Goal: Task Accomplishment & Management: Manage account settings

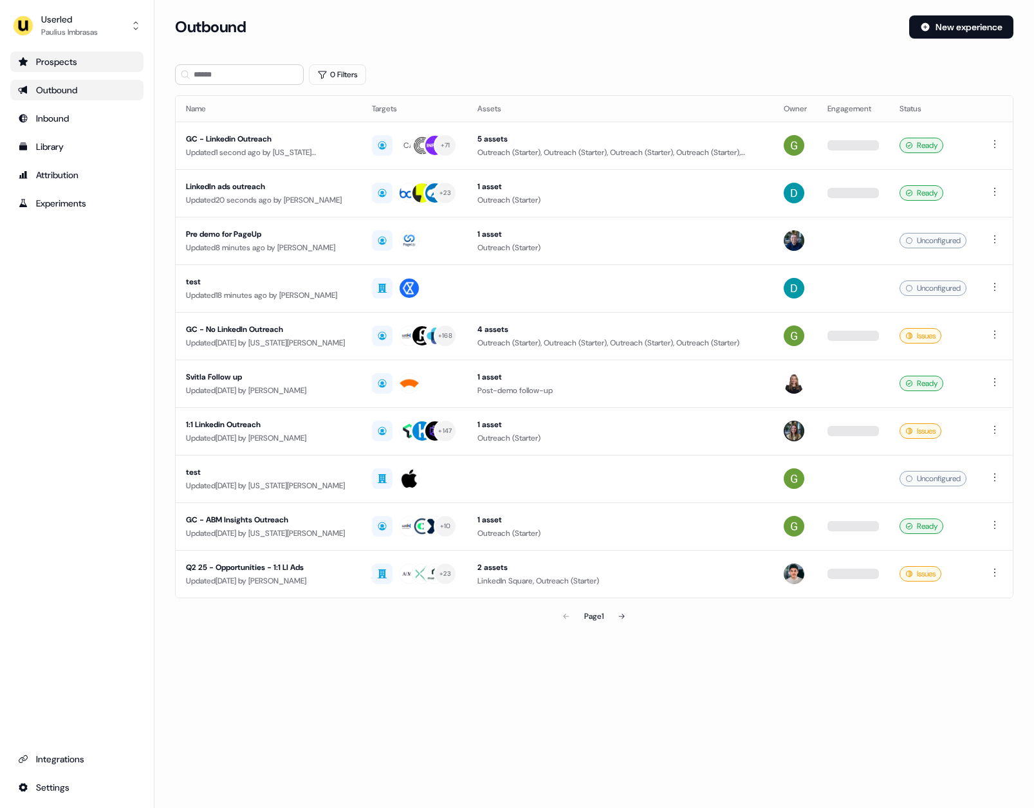
click at [87, 66] on div "Prospects" at bounding box center [77, 61] width 118 height 13
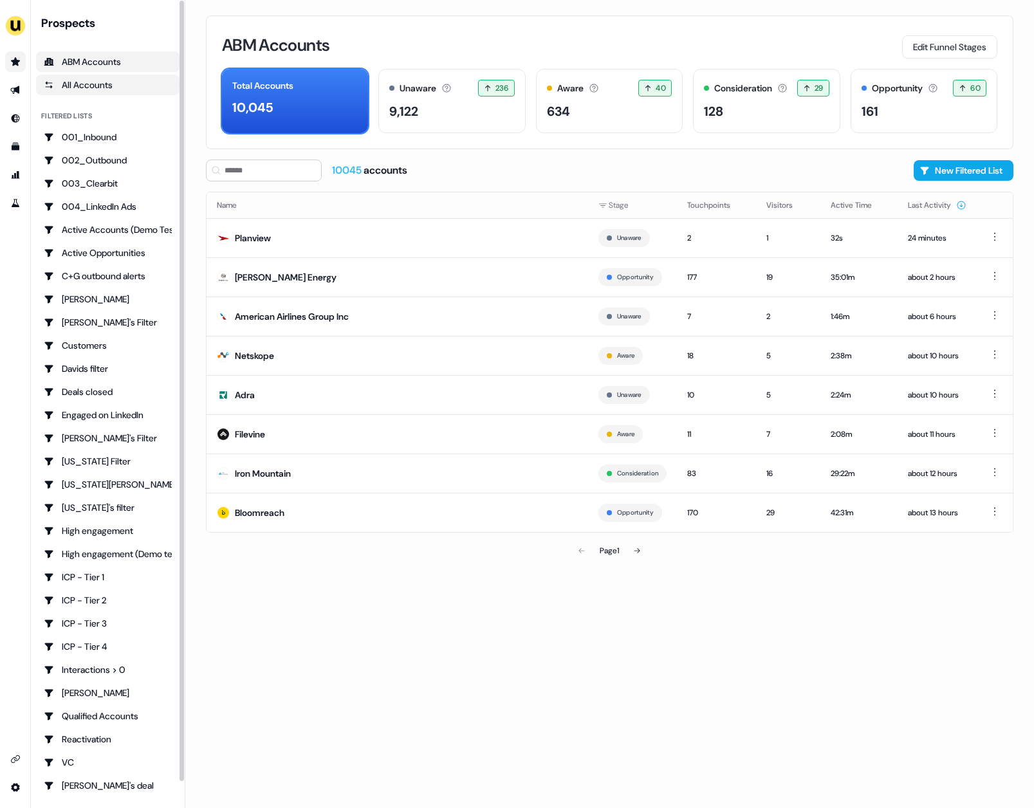
click at [105, 86] on div "All Accounts" at bounding box center [108, 84] width 128 height 13
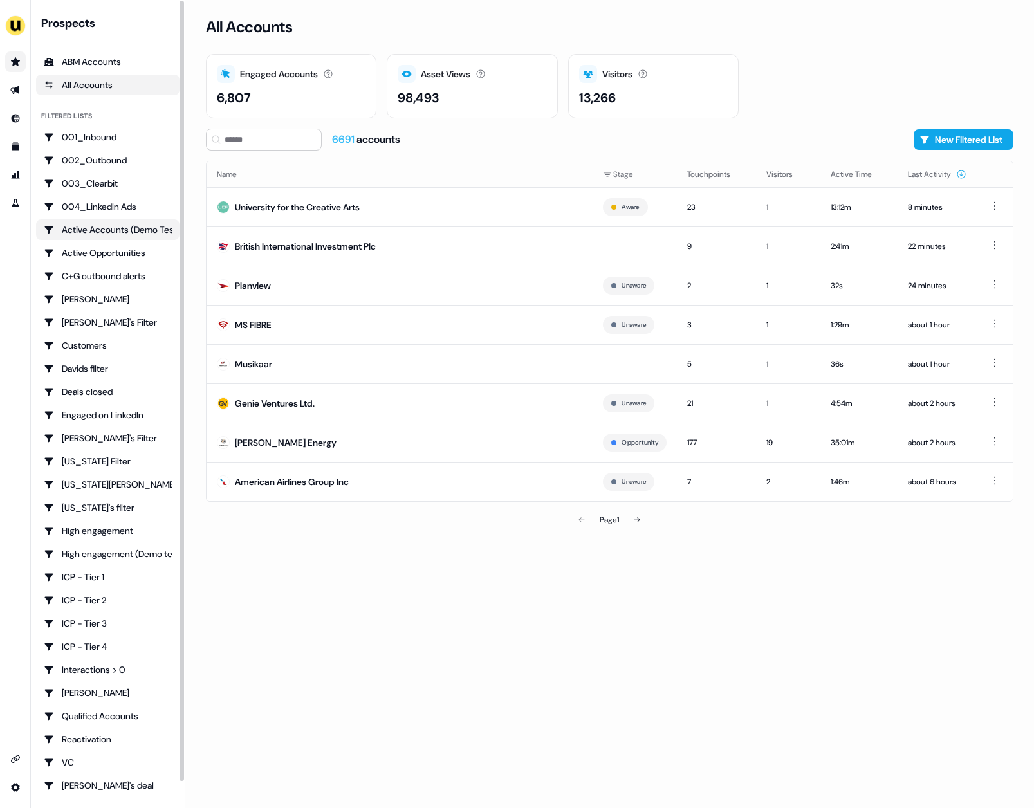
scroll to position [26, 0]
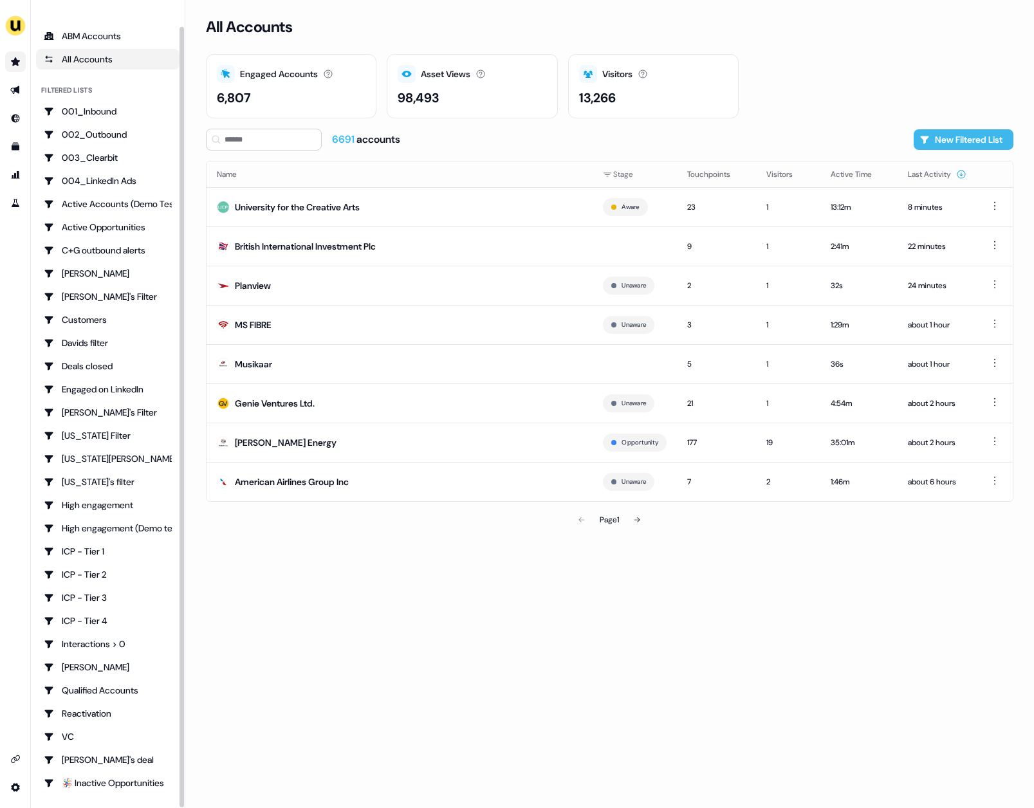
click at [951, 131] on button "New Filtered List" at bounding box center [963, 139] width 100 height 21
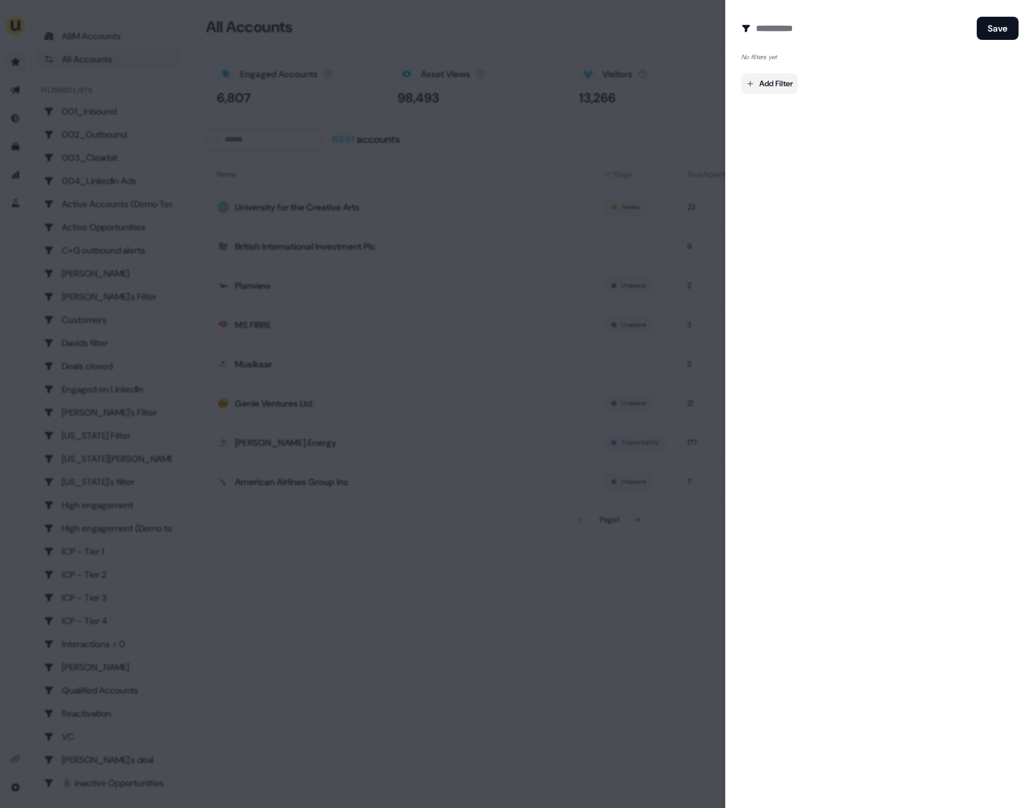
click at [794, 90] on body "For the best experience switch devices to a bigger screen. Go to Userled.io Pro…" at bounding box center [517, 404] width 1034 height 808
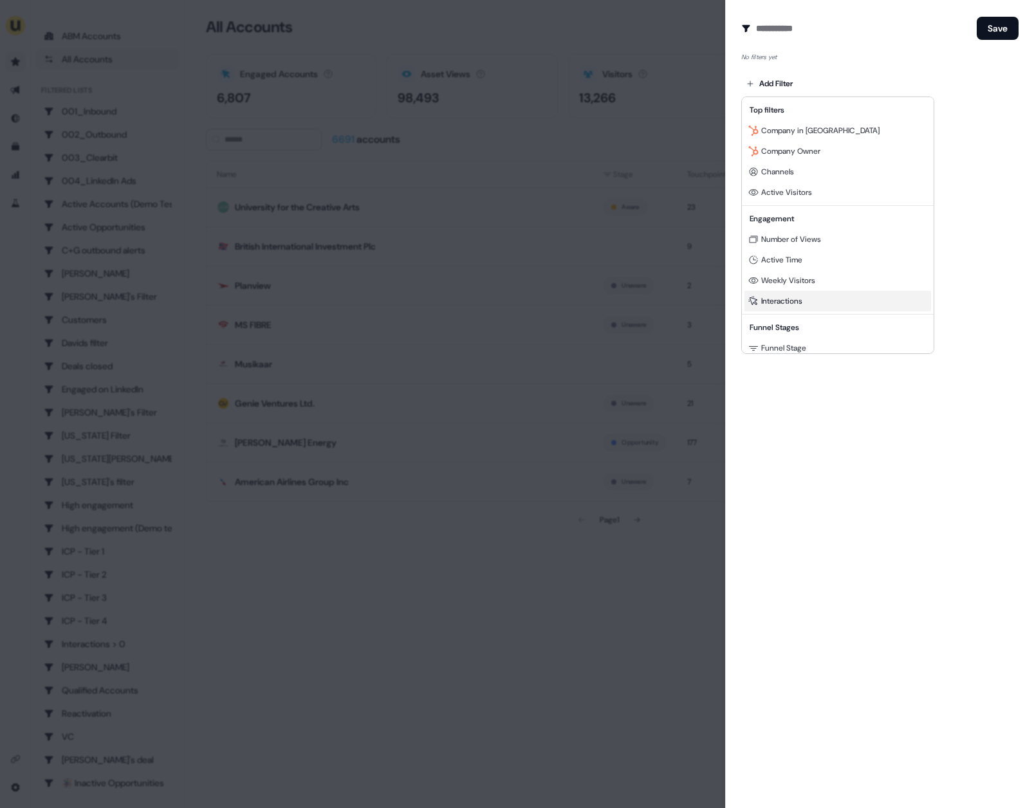
scroll to position [178, 0]
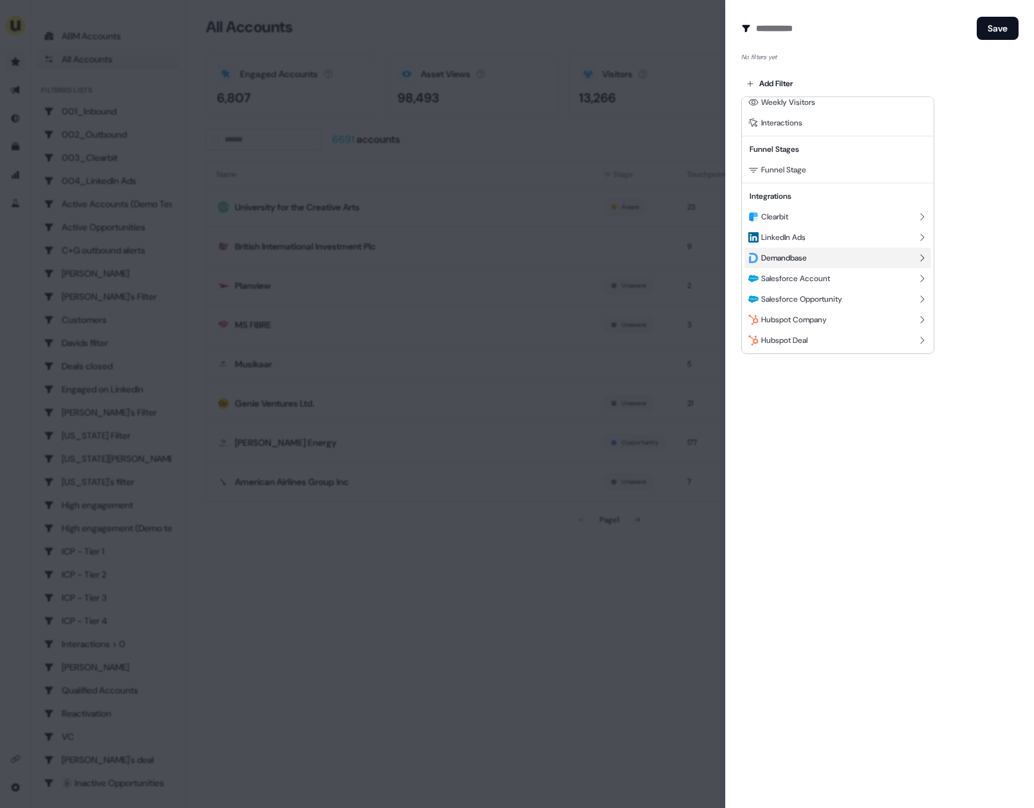
click at [801, 259] on span "Demandbase" at bounding box center [784, 258] width 46 height 10
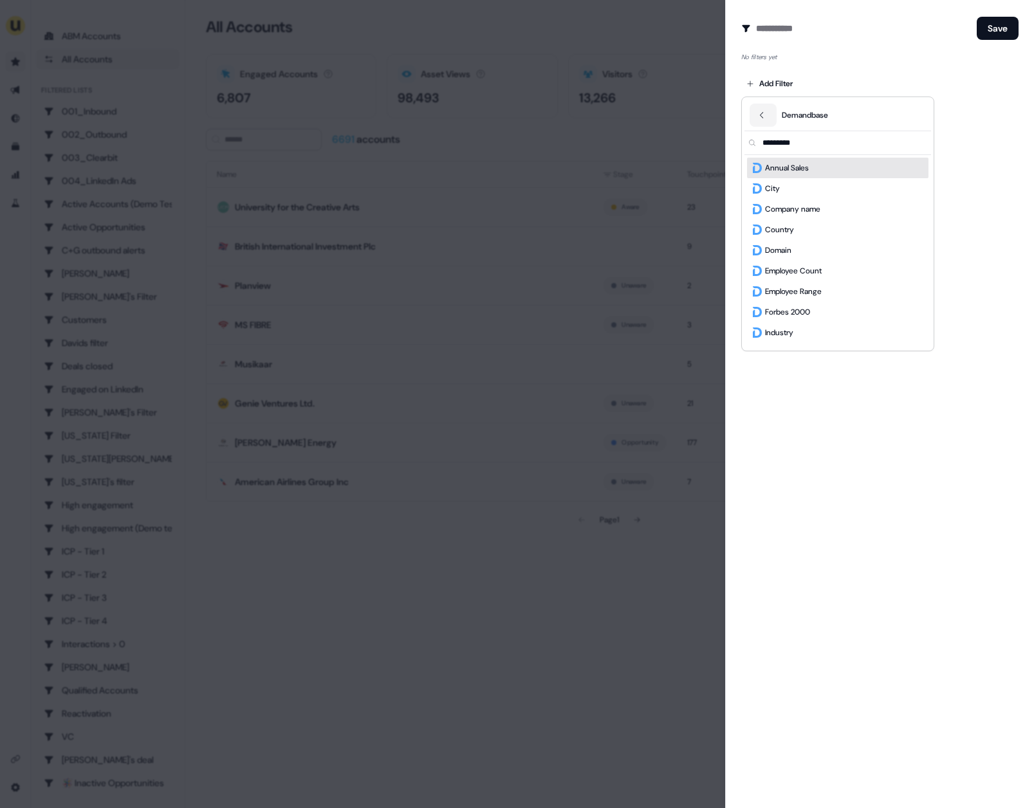
scroll to position [0, 0]
click at [804, 230] on div "Country" at bounding box center [837, 229] width 181 height 21
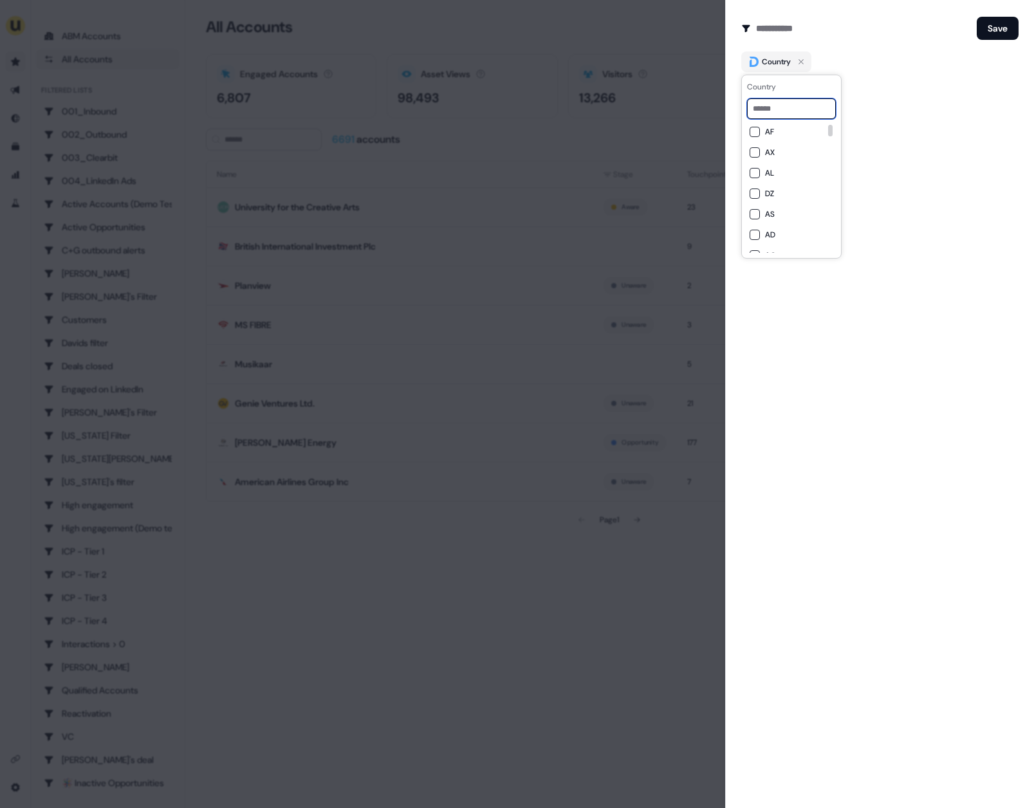
click at [790, 109] on input at bounding box center [791, 108] width 89 height 21
type input "*"
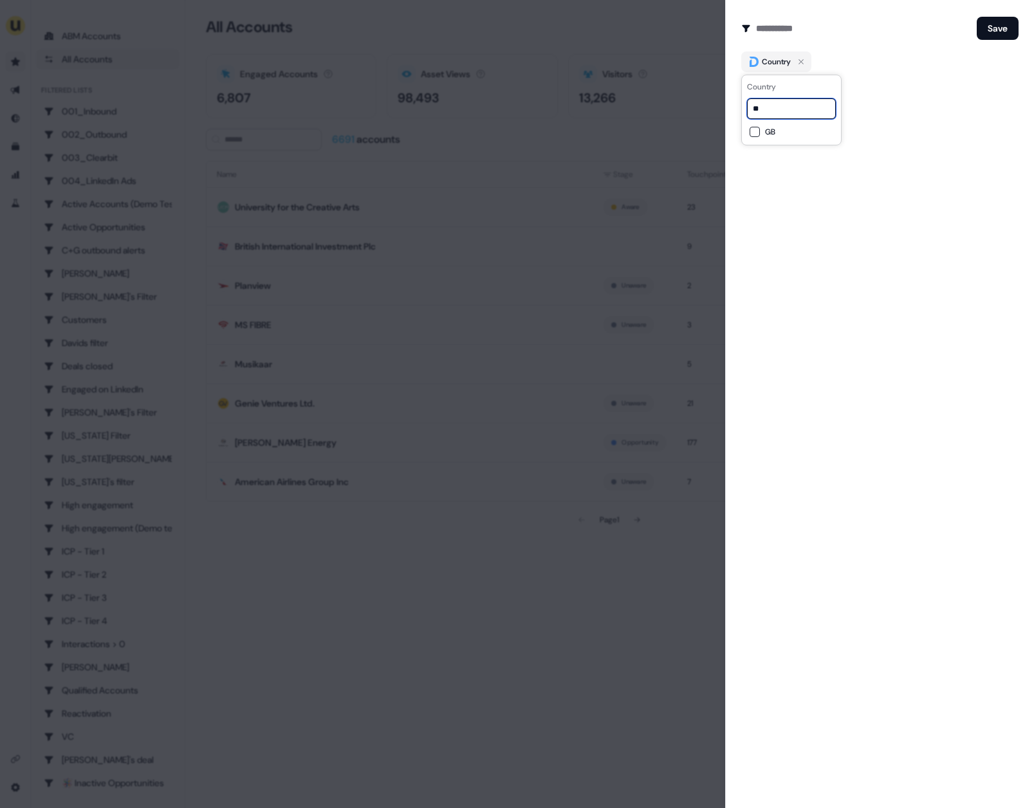
type input "**"
click at [763, 134] on div "GB" at bounding box center [791, 132] width 84 height 10
click at [787, 179] on div "Create Audience Filter Create a new audience by setting a name and configuring …" at bounding box center [879, 404] width 309 height 808
click at [829, 27] on input at bounding box center [863, 28] width 215 height 26
type input "**********"
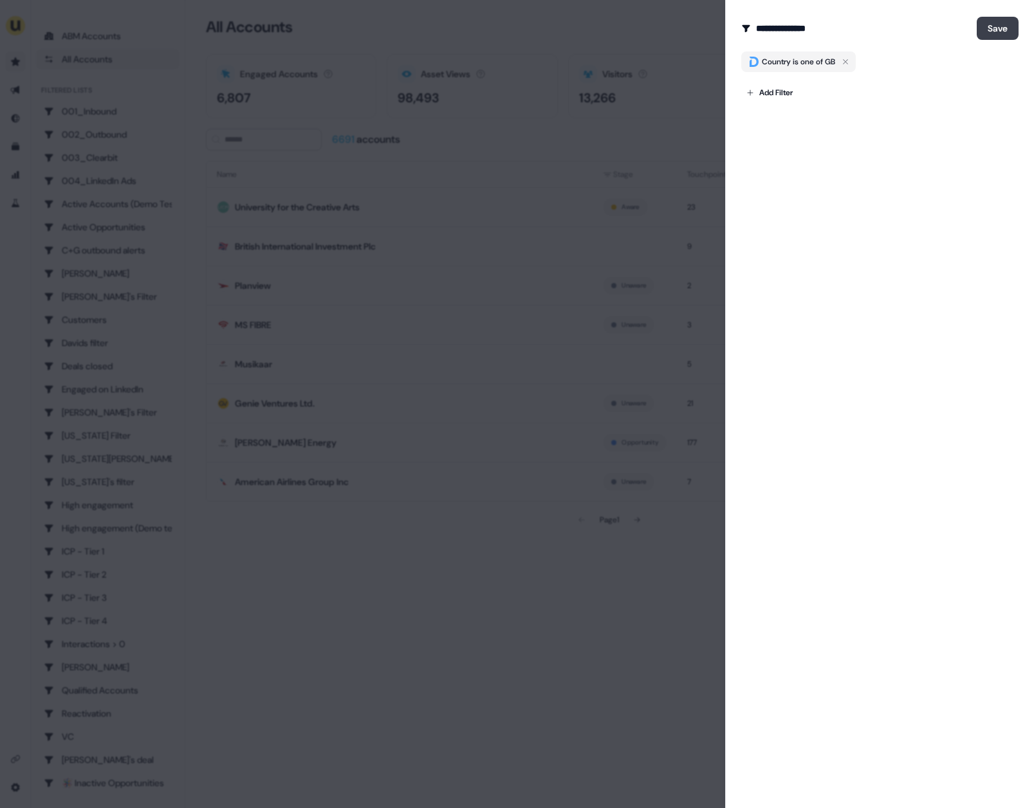
click at [990, 23] on button "Save" at bounding box center [997, 28] width 42 height 23
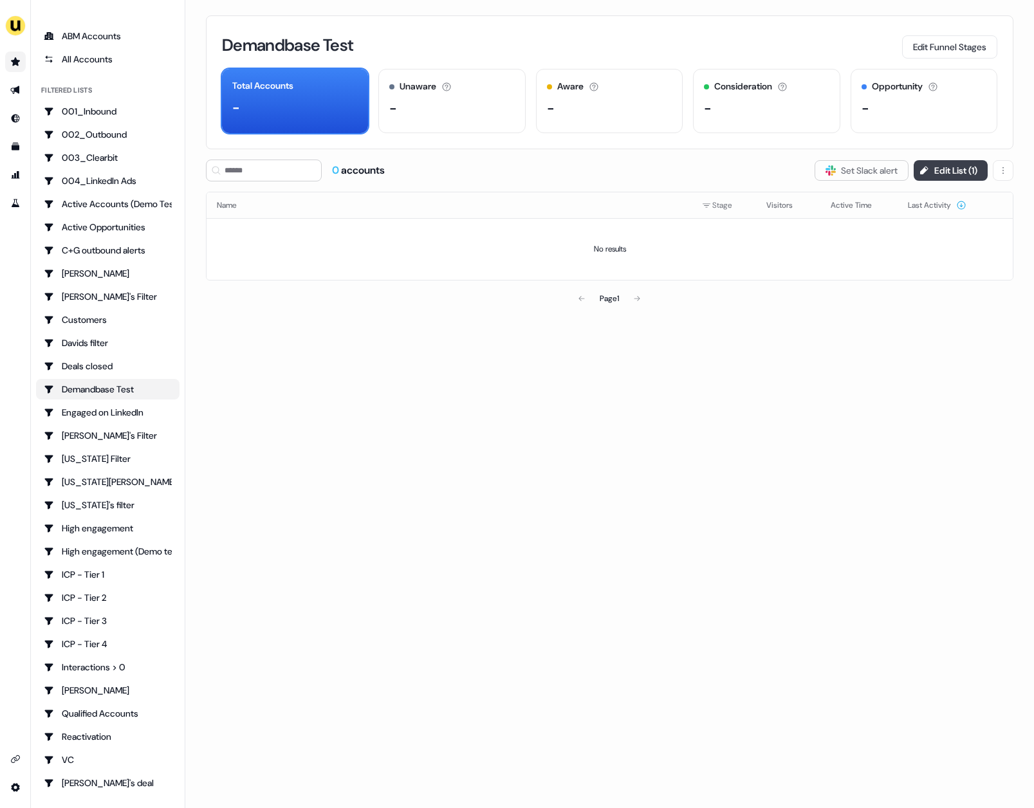
click at [956, 165] on button "Edit List ( 1 )" at bounding box center [950, 170] width 74 height 21
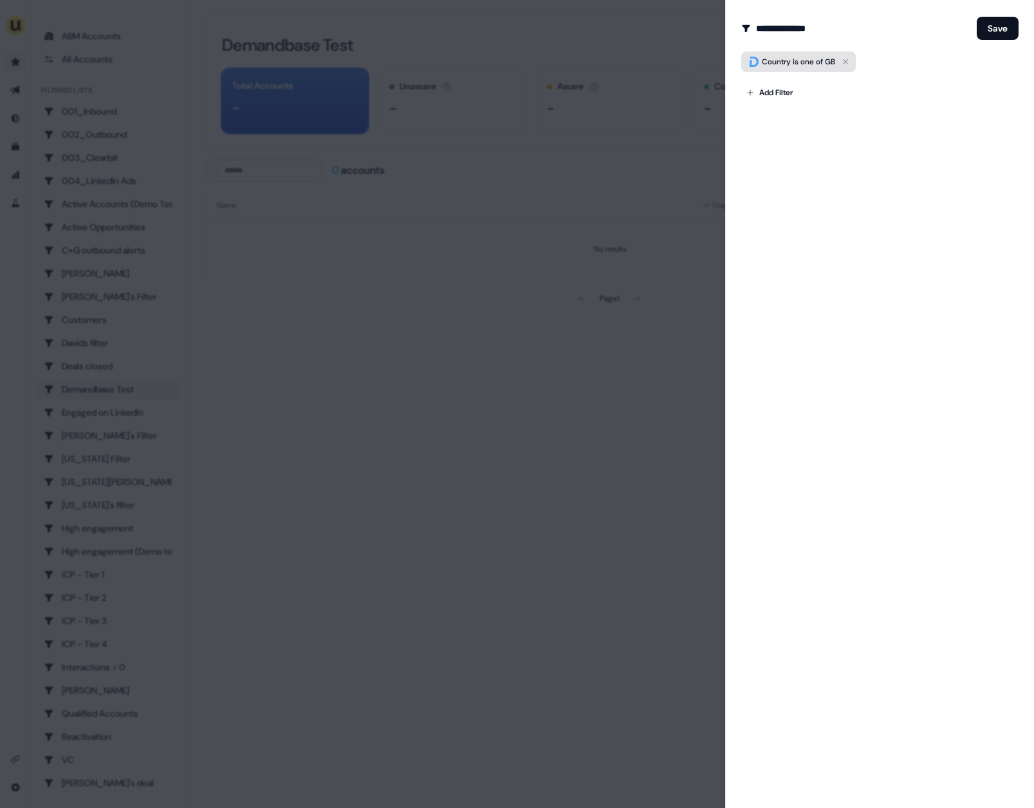
click at [828, 62] on span "GB" at bounding box center [830, 62] width 10 height 10
click at [783, 112] on input at bounding box center [791, 108] width 89 height 21
type input "**"
click at [769, 244] on span "US" at bounding box center [770, 245] width 10 height 10
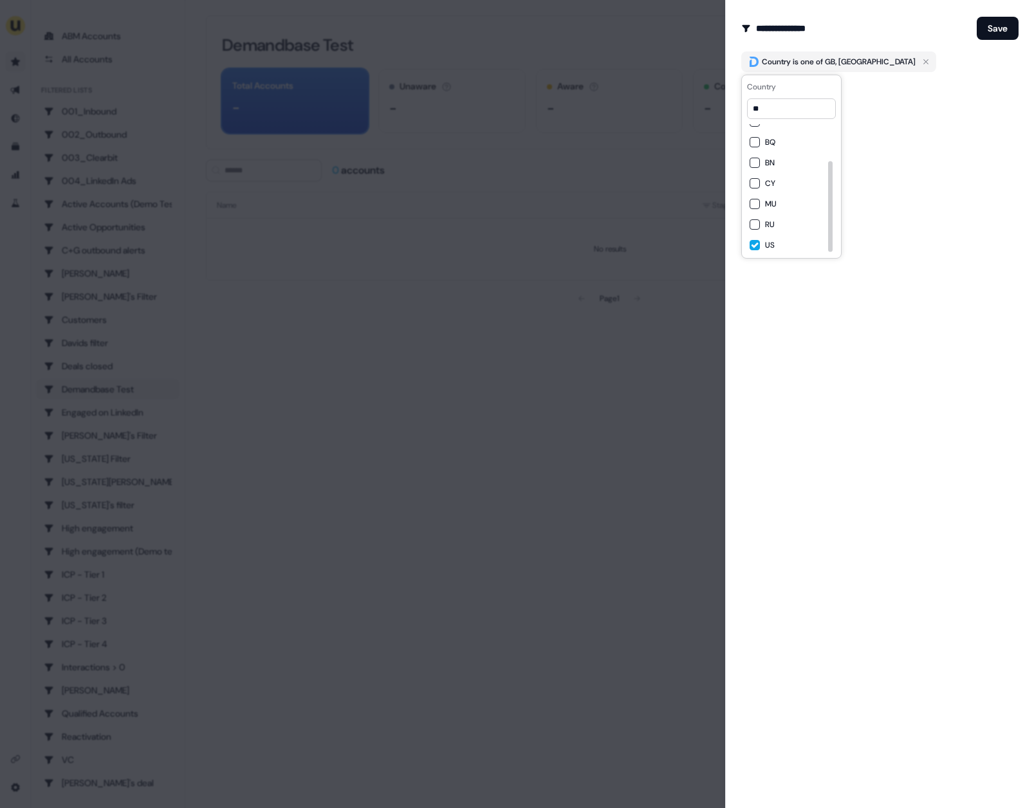
click at [911, 138] on div "**********" at bounding box center [879, 404] width 309 height 808
click at [999, 27] on button "Save" at bounding box center [997, 28] width 42 height 23
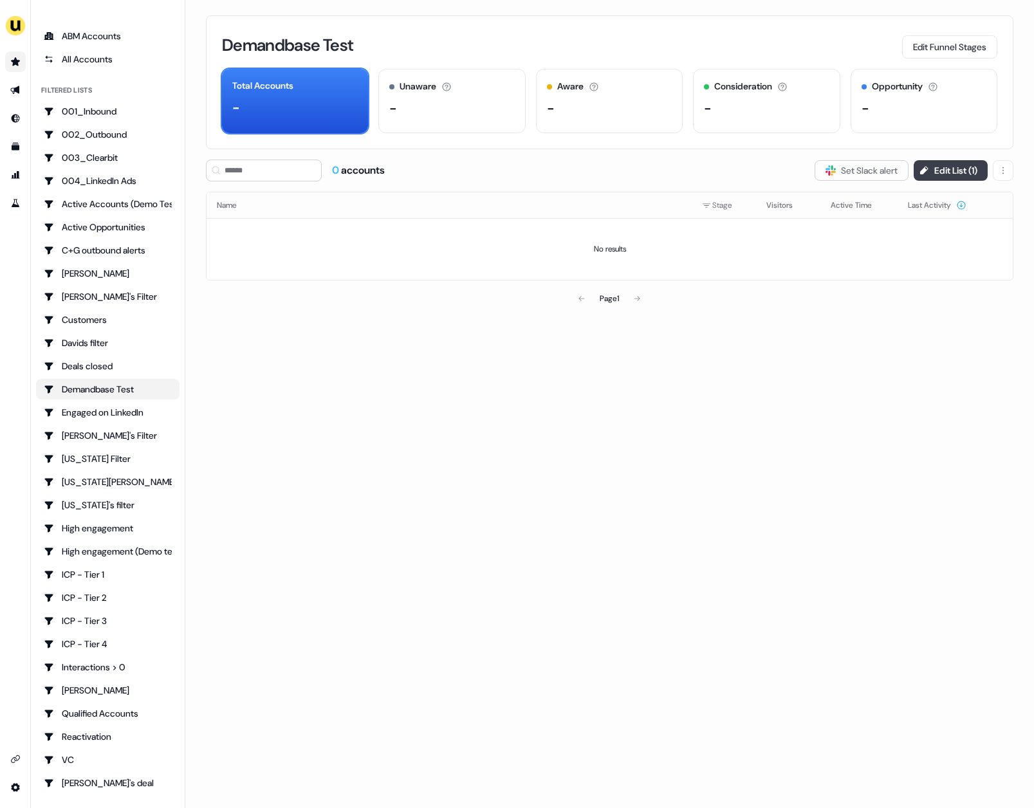
click at [969, 170] on button "Edit List ( 1 )" at bounding box center [950, 170] width 74 height 21
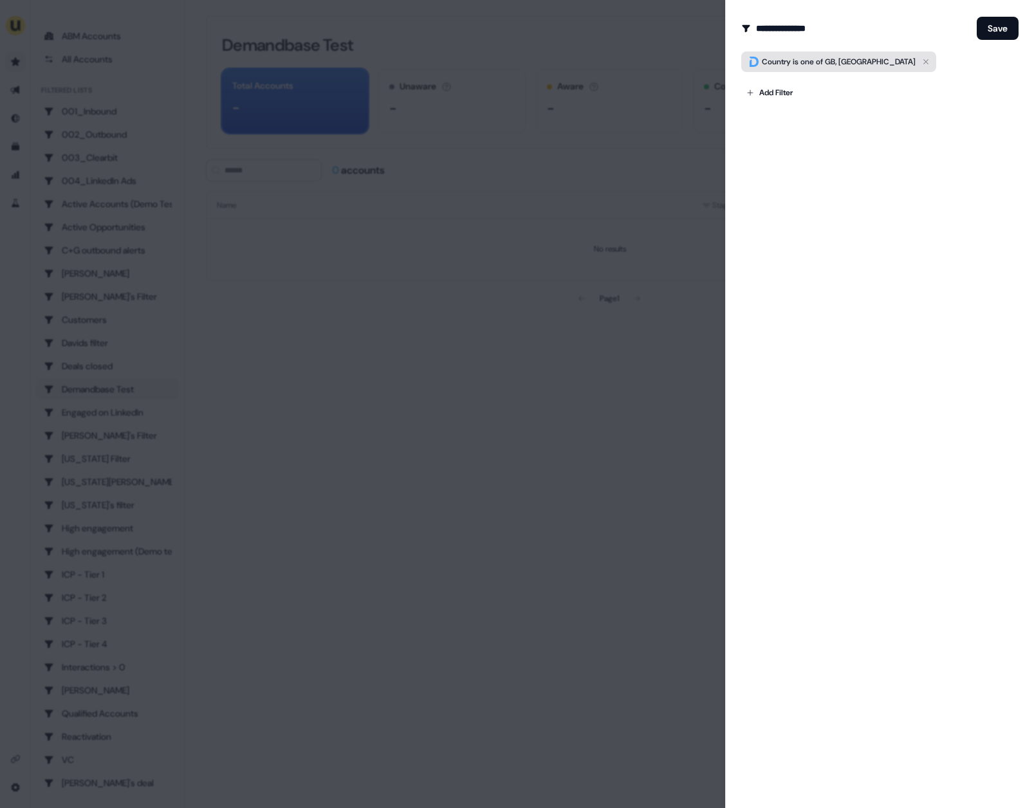
click at [918, 63] on icon "button" at bounding box center [925, 61] width 15 height 15
click at [772, 84] on body "For the best experience switch devices to a bigger screen. Go to [DOMAIN_NAME] …" at bounding box center [517, 404] width 1034 height 808
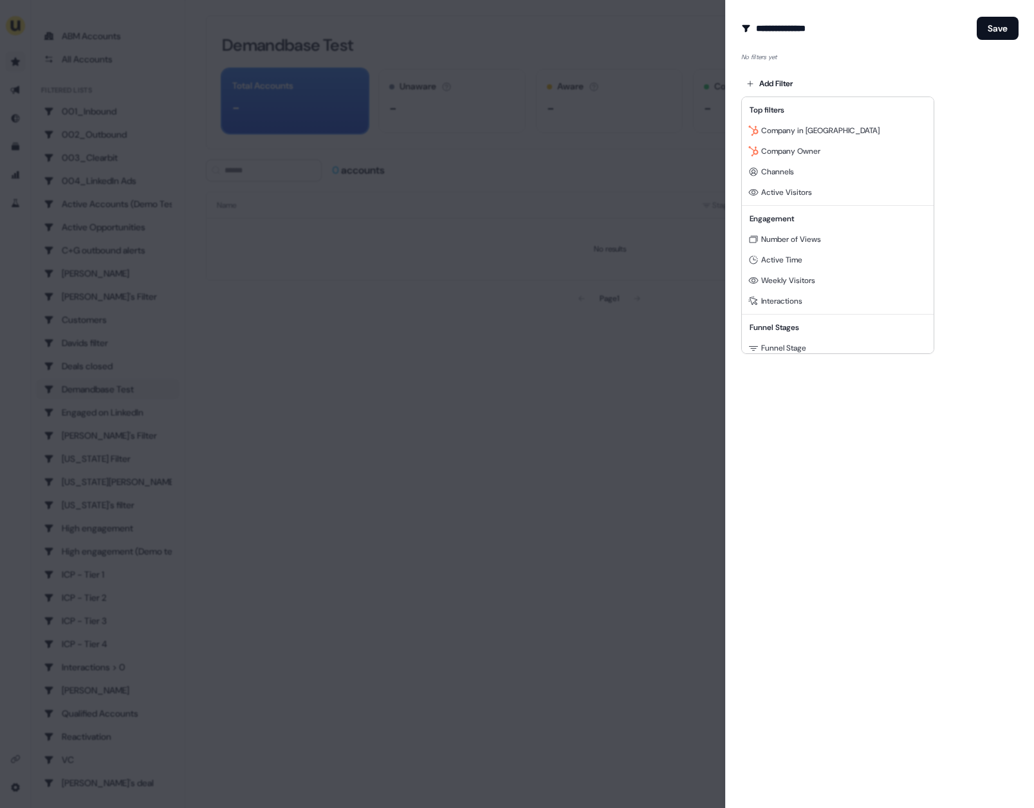
scroll to position [178, 0]
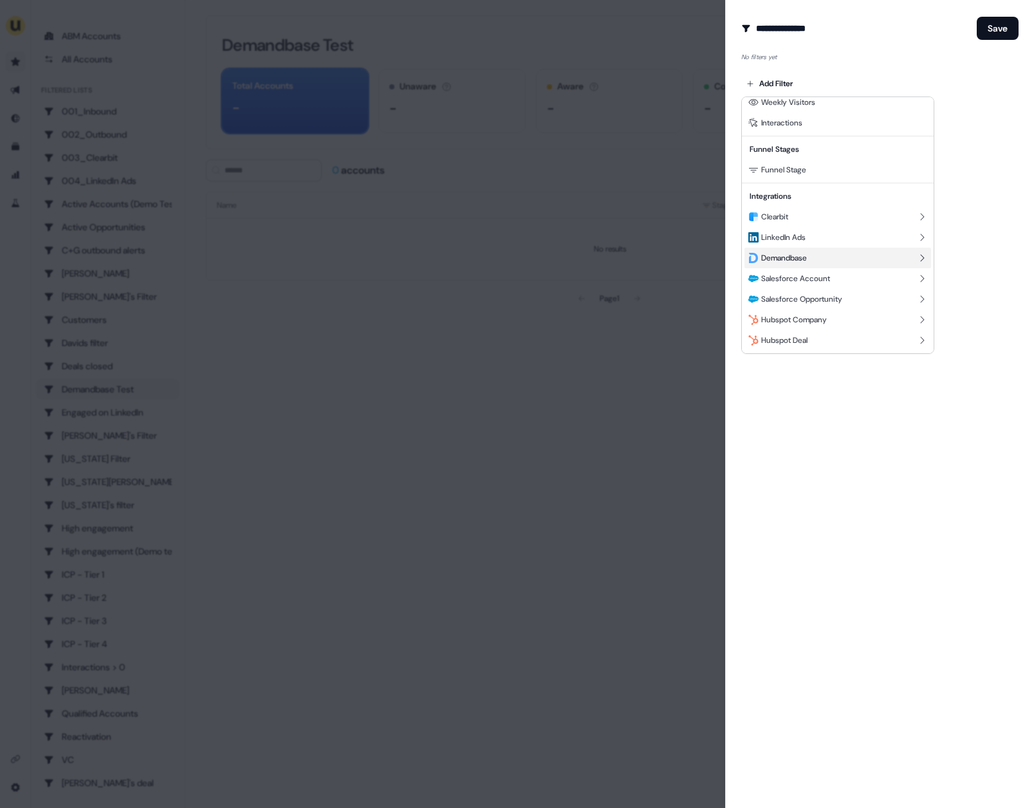
click at [805, 261] on span "Demandbase" at bounding box center [784, 258] width 46 height 10
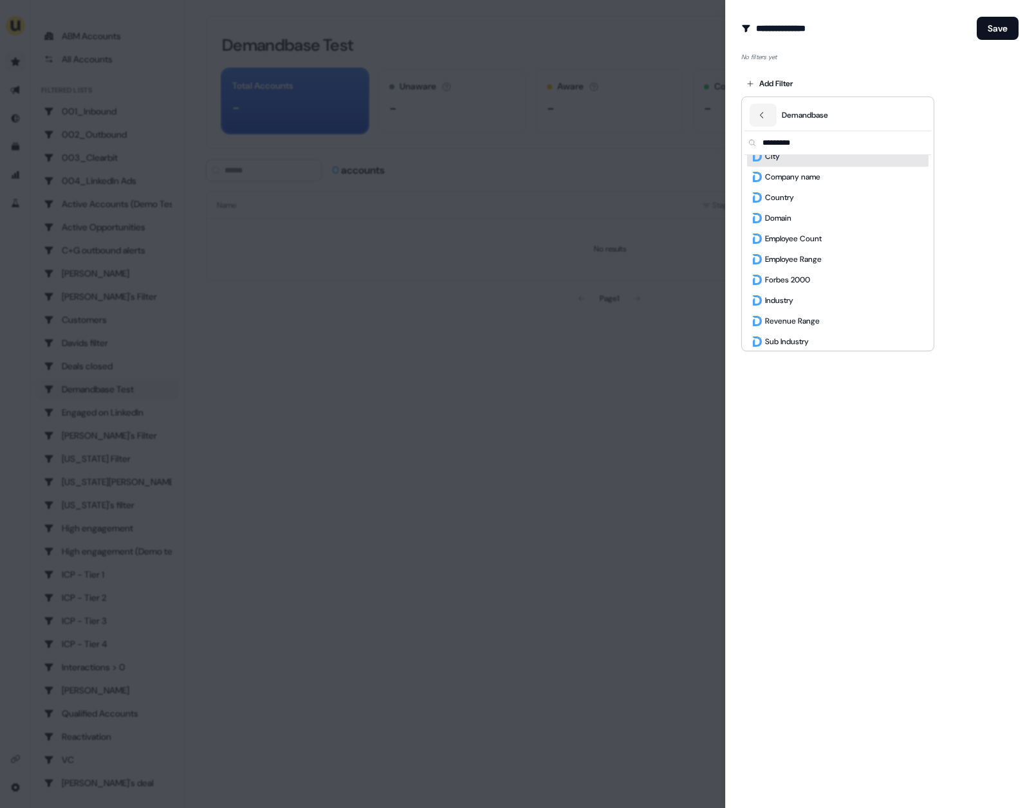
scroll to position [59, 0]
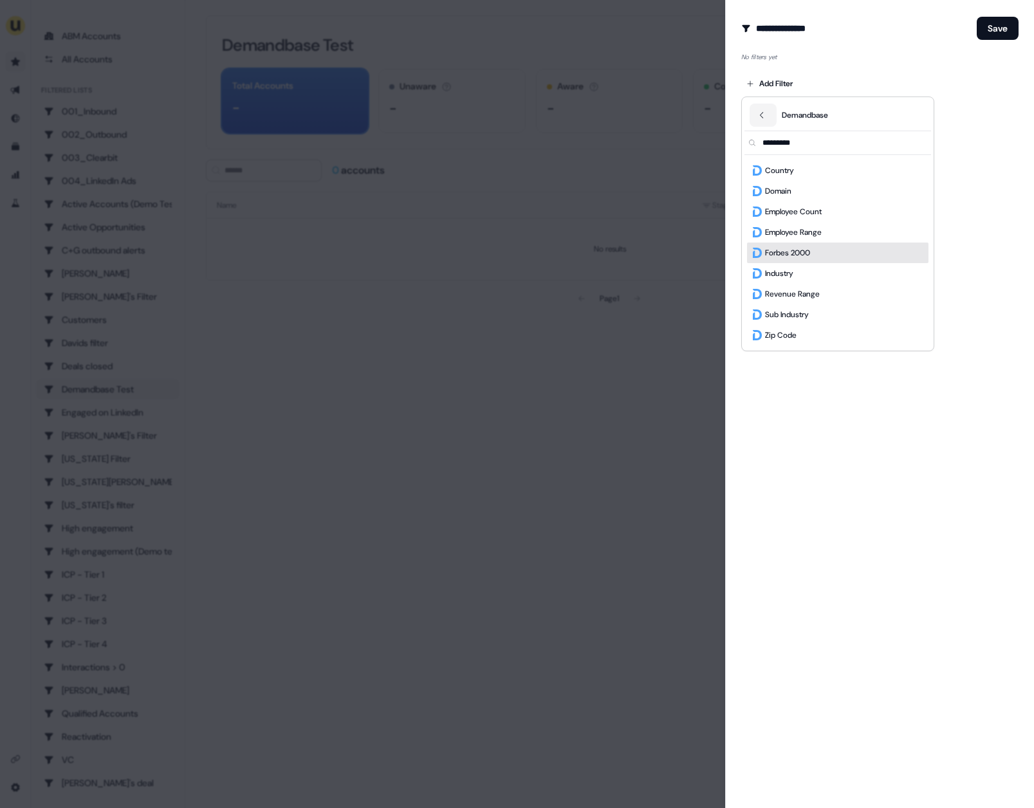
click at [810, 252] on span "Forbes 2000" at bounding box center [787, 252] width 45 height 13
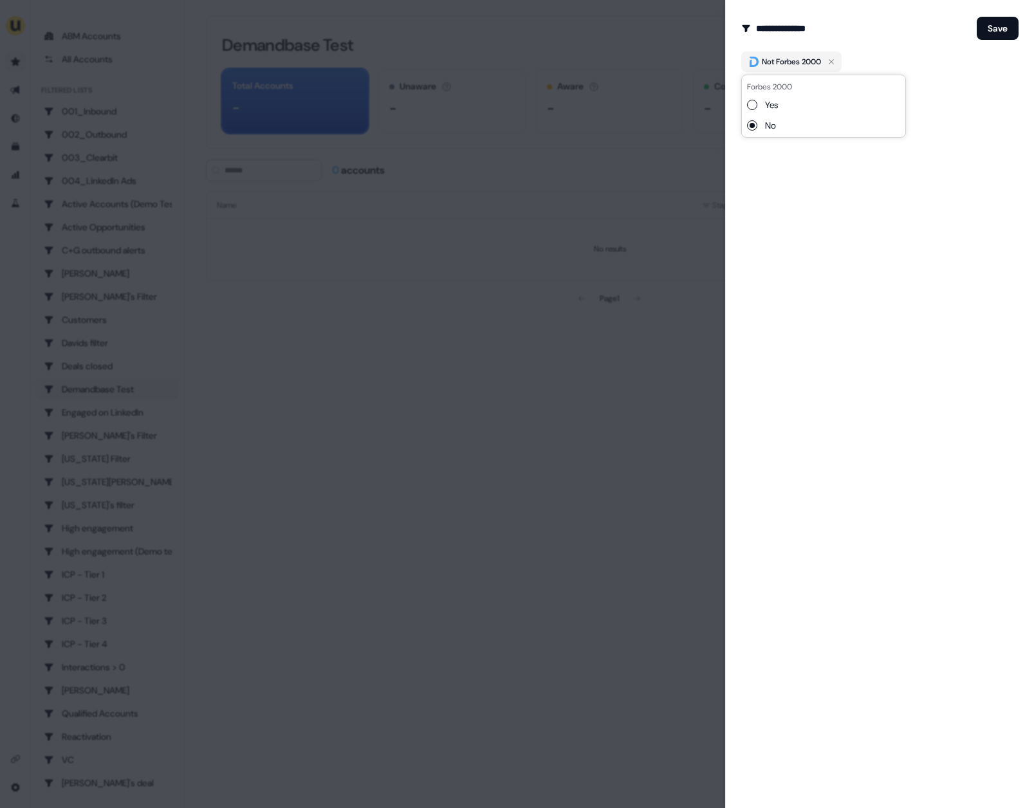
click at [772, 104] on label "Yes" at bounding box center [771, 104] width 13 height 13
click at [757, 104] on button "Yes" at bounding box center [752, 105] width 10 height 10
click at [817, 179] on div "**********" at bounding box center [879, 404] width 309 height 808
click at [992, 28] on button "Save" at bounding box center [997, 28] width 42 height 23
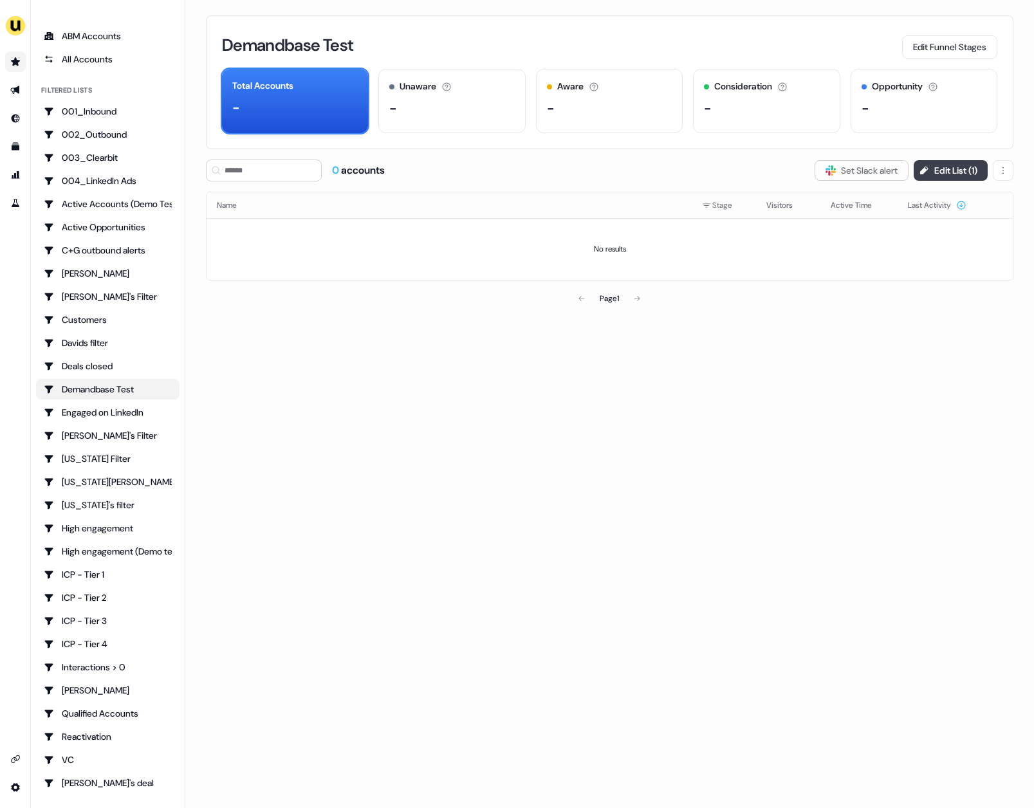
click at [953, 164] on button "Edit List ( 1 )" at bounding box center [950, 170] width 74 height 21
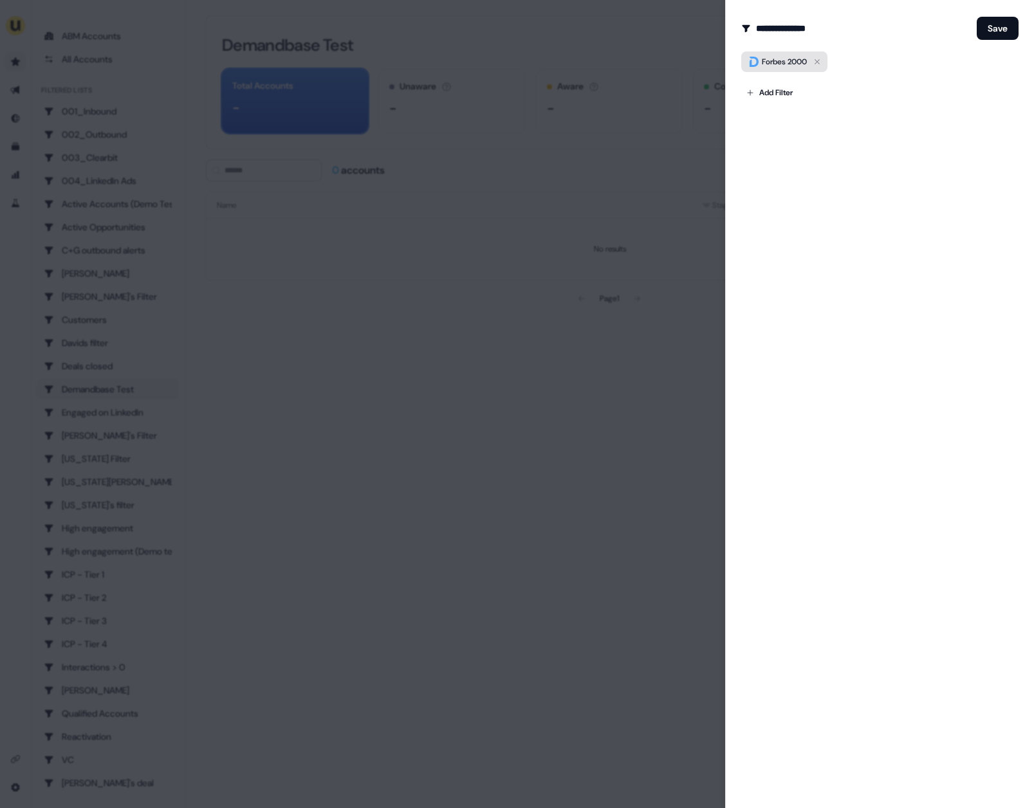
click at [792, 62] on div "Forbes 2000" at bounding box center [783, 61] width 45 height 13
click at [791, 176] on div "**********" at bounding box center [879, 404] width 309 height 808
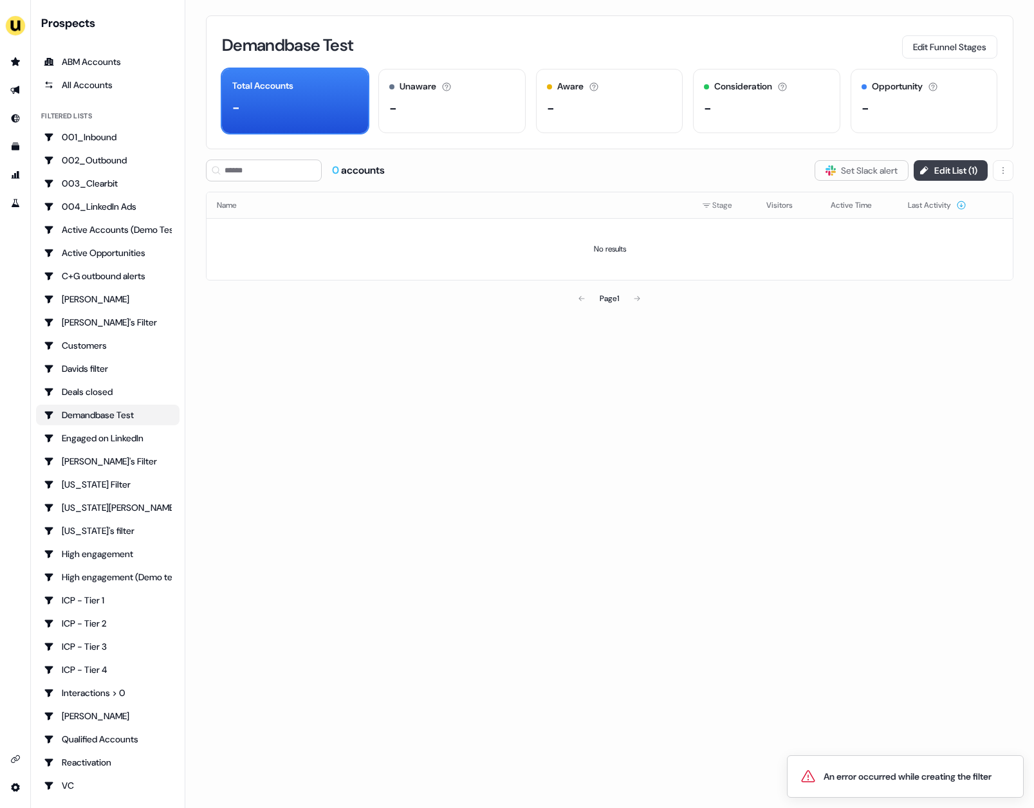
click at [940, 167] on button "Edit List ( 1 )" at bounding box center [950, 170] width 74 height 21
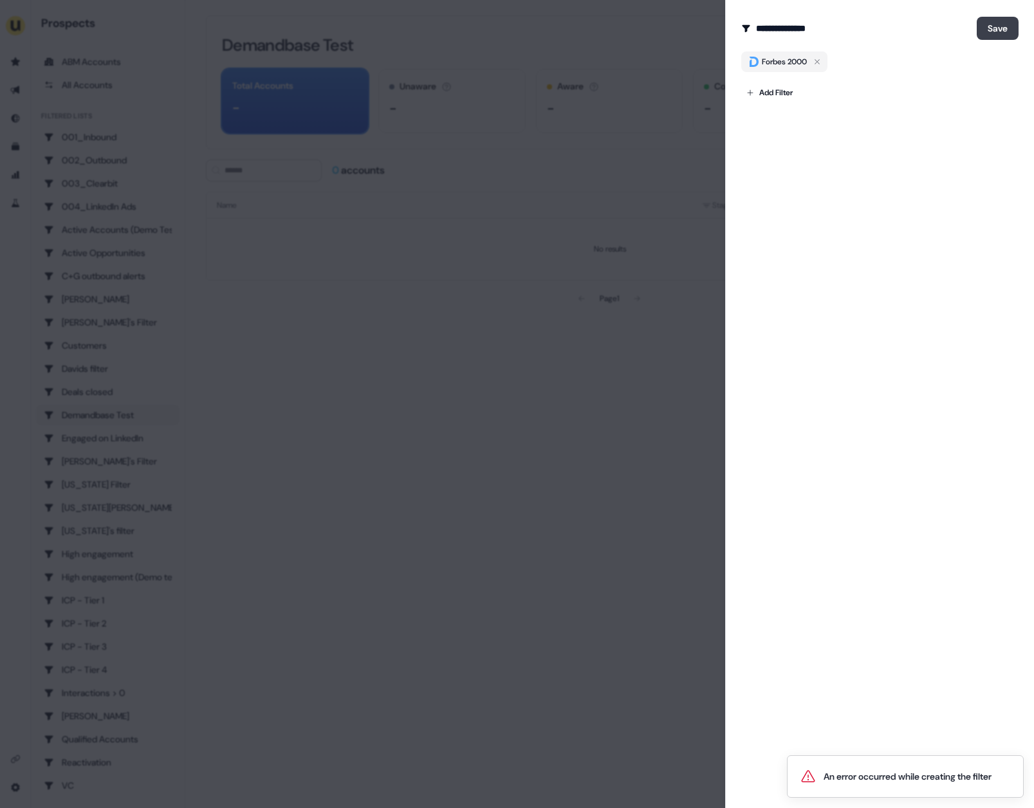
click at [988, 32] on button "Save" at bounding box center [997, 28] width 42 height 23
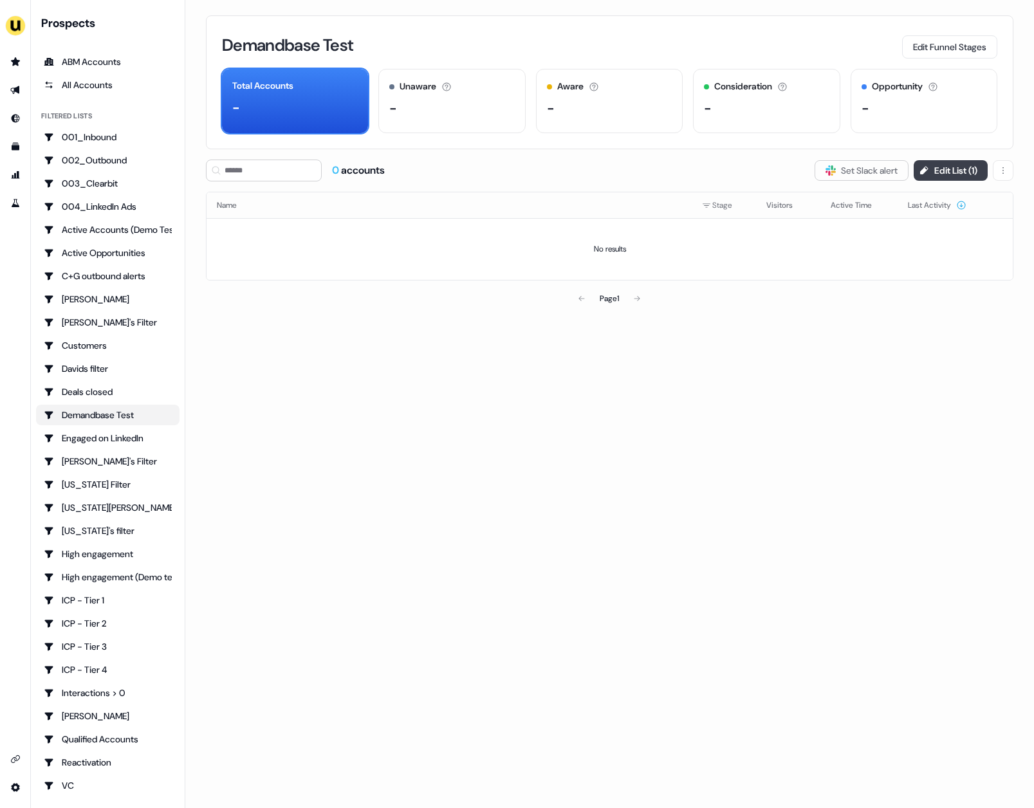
click at [951, 164] on button "Edit List ( 1 )" at bounding box center [950, 170] width 74 height 21
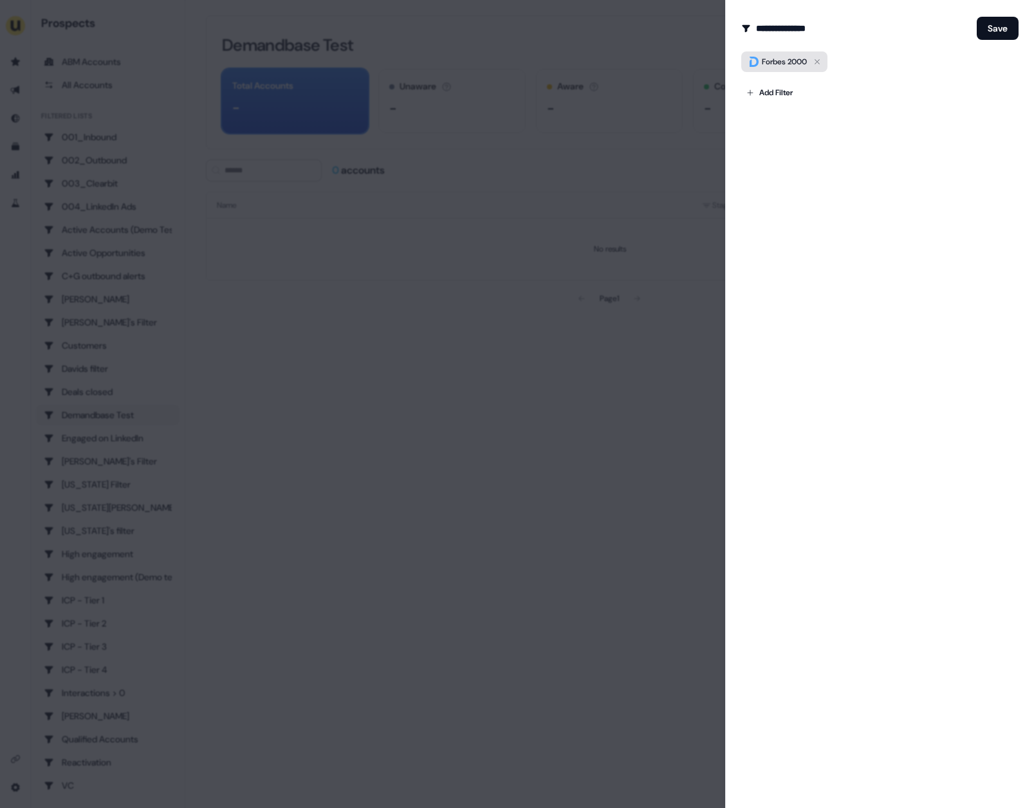
click at [817, 58] on icon "button" at bounding box center [816, 61] width 15 height 15
click at [784, 78] on body "For the best experience switch devices to a bigger screen. Go to [DOMAIN_NAME] …" at bounding box center [517, 404] width 1034 height 808
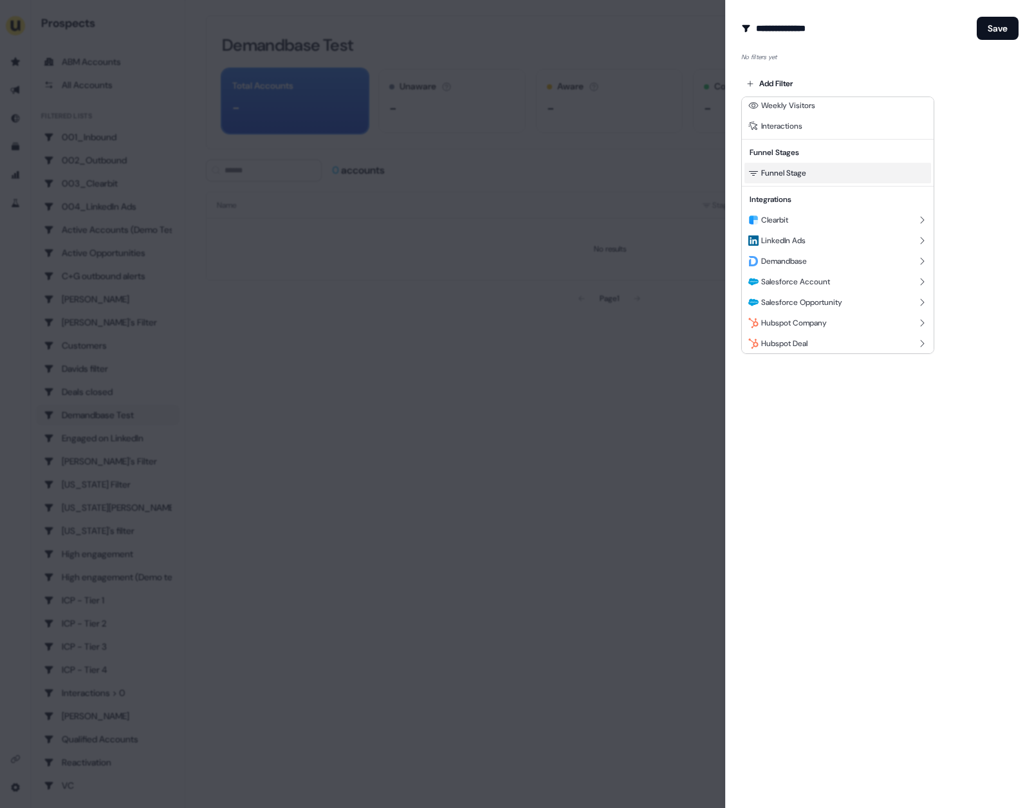
scroll to position [178, 0]
click at [798, 262] on span "Demandbase" at bounding box center [784, 258] width 46 height 10
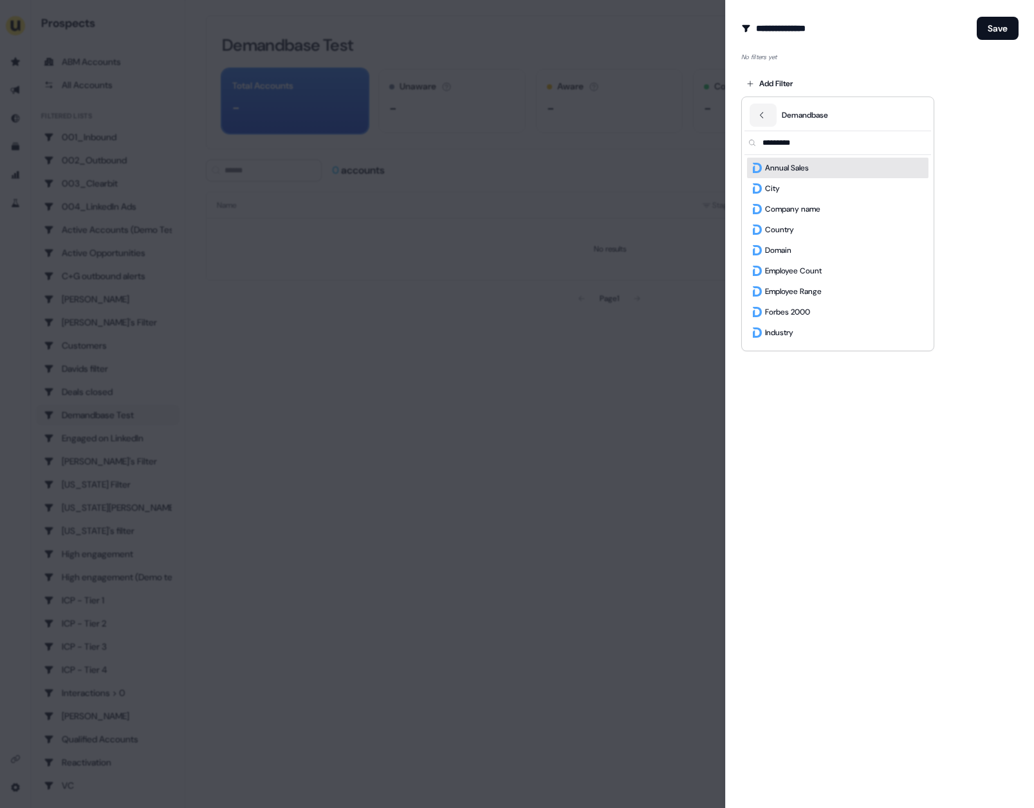
scroll to position [0, 0]
click at [805, 265] on span "Employee Count" at bounding box center [793, 270] width 57 height 13
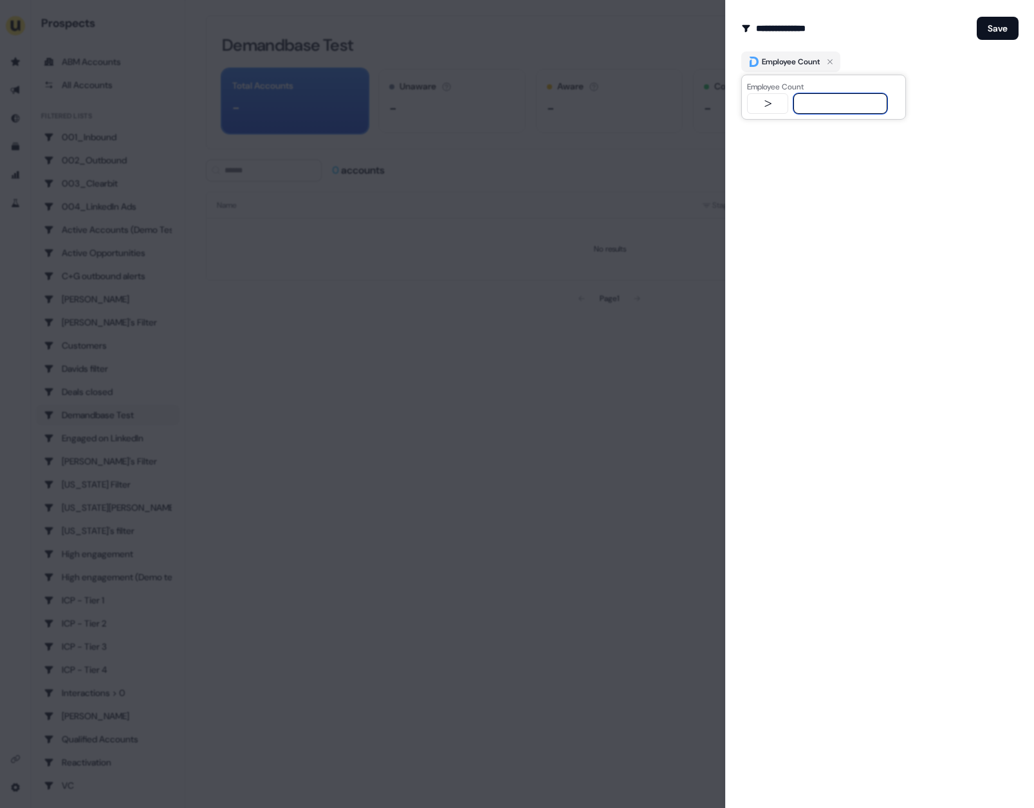
click at [823, 107] on input "text" at bounding box center [840, 103] width 94 height 21
type input "****"
click at [984, 104] on div "**********" at bounding box center [879, 404] width 309 height 808
click at [1007, 35] on button "Save" at bounding box center [997, 28] width 42 height 23
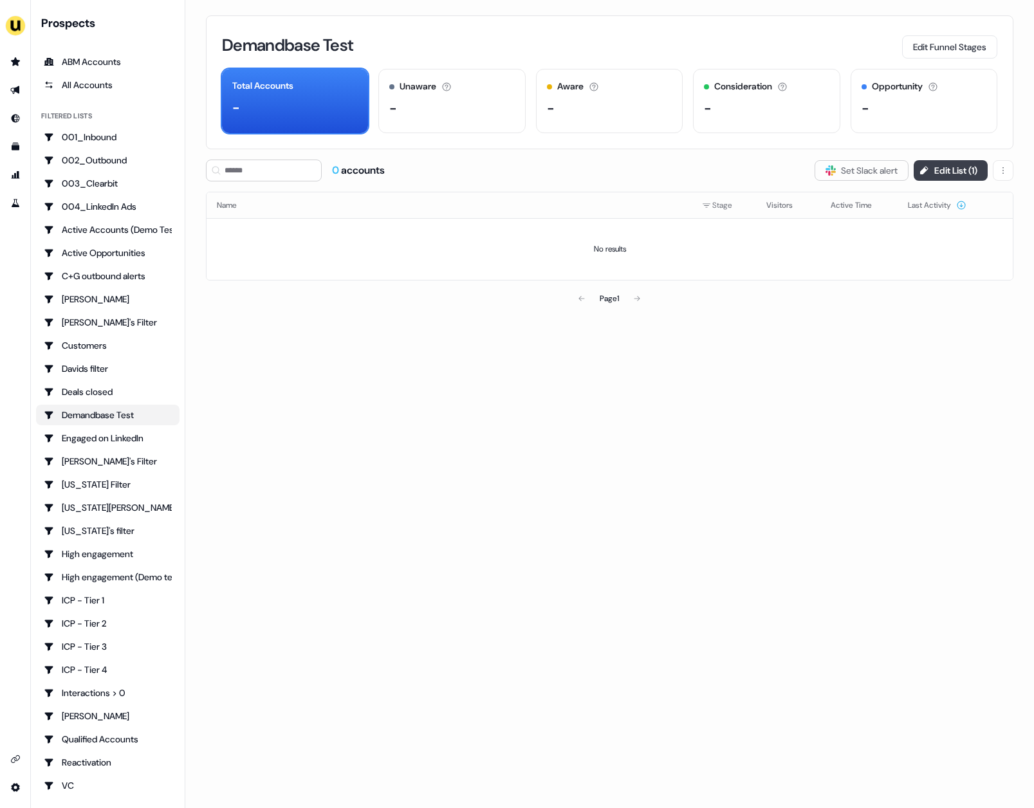
click at [951, 171] on button "Edit List ( 1 )" at bounding box center [950, 170] width 74 height 21
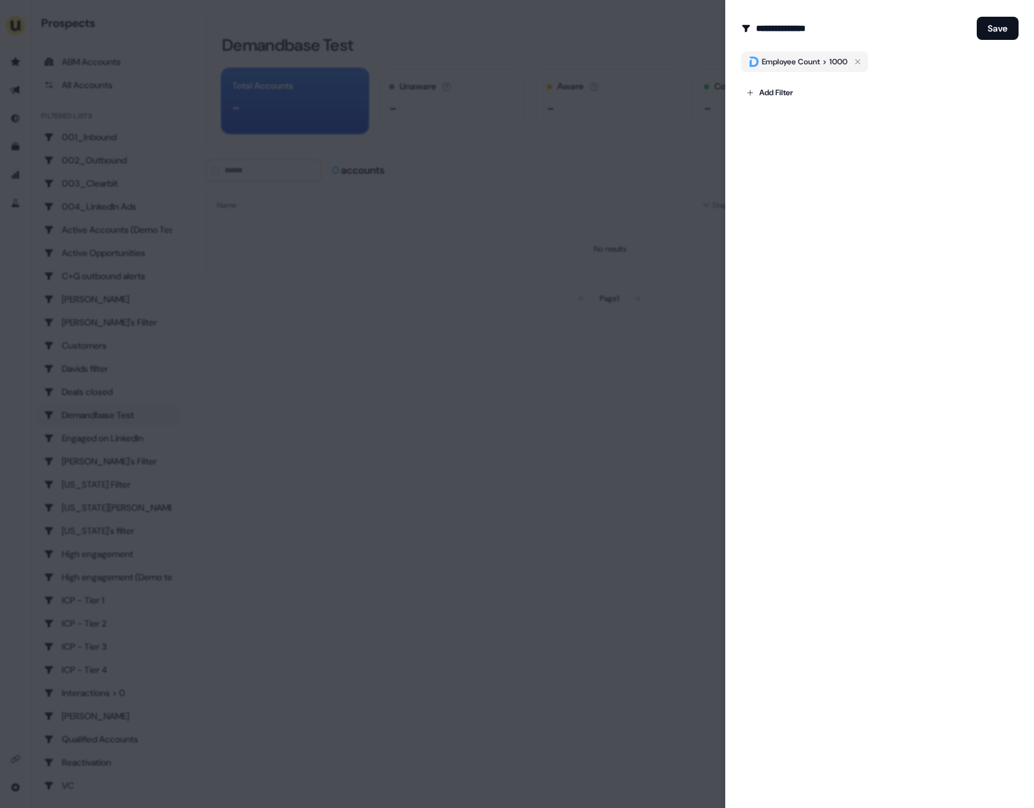
click at [397, 397] on div at bounding box center [517, 404] width 1034 height 808
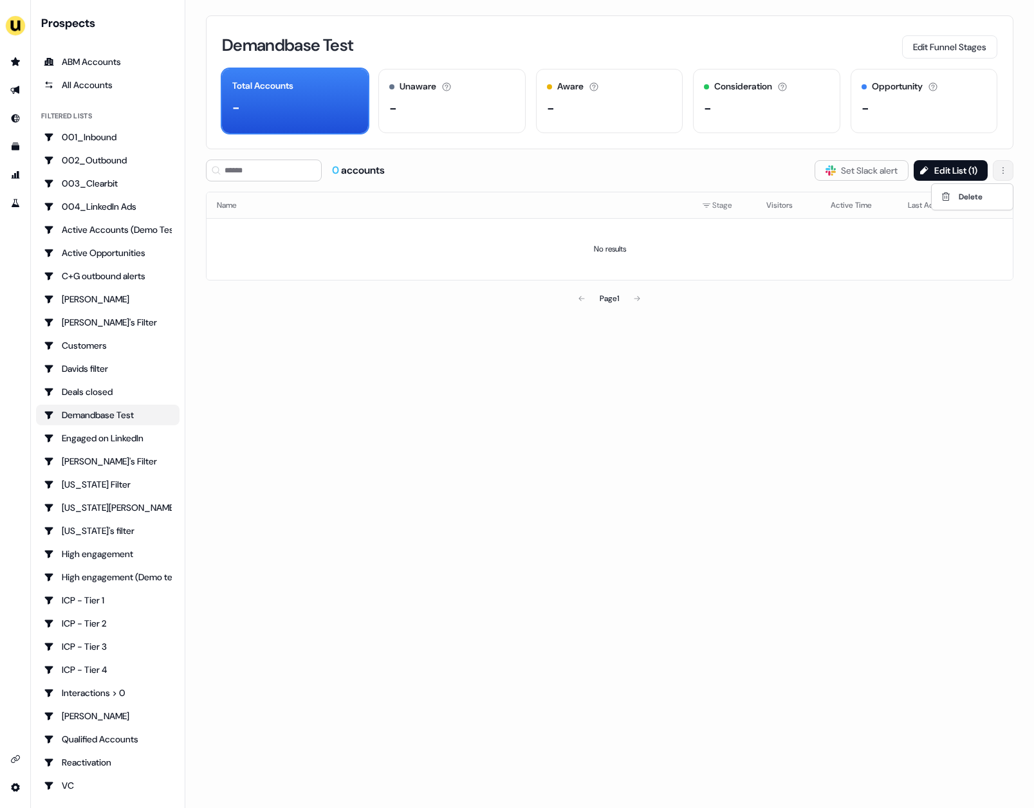
click at [1002, 169] on html "For the best experience switch devices to a bigger screen. Go to [DOMAIN_NAME] …" at bounding box center [517, 404] width 1034 height 808
click at [977, 192] on span "Delete" at bounding box center [970, 197] width 24 height 10
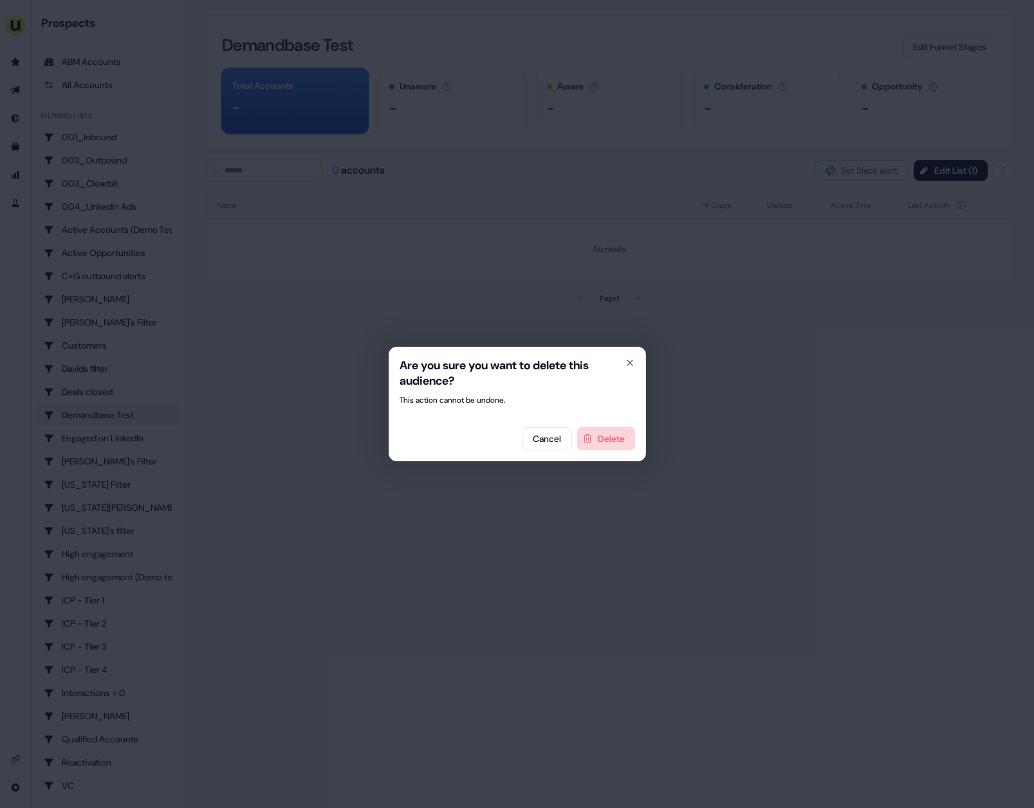
click at [610, 438] on button "Delete" at bounding box center [606, 438] width 58 height 23
